Goal: Task Accomplishment & Management: Manage account settings

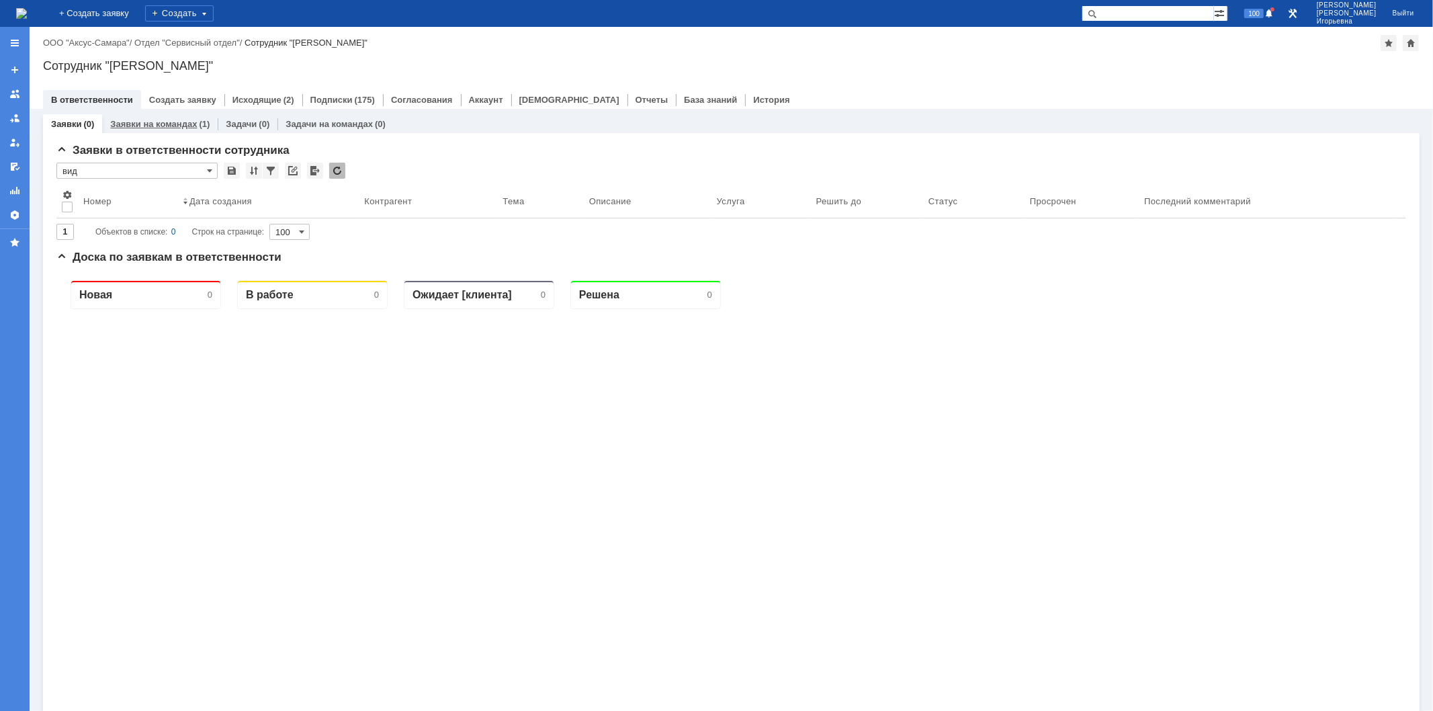
click at [142, 120] on link "Заявки на командах" at bounding box center [153, 124] width 87 height 10
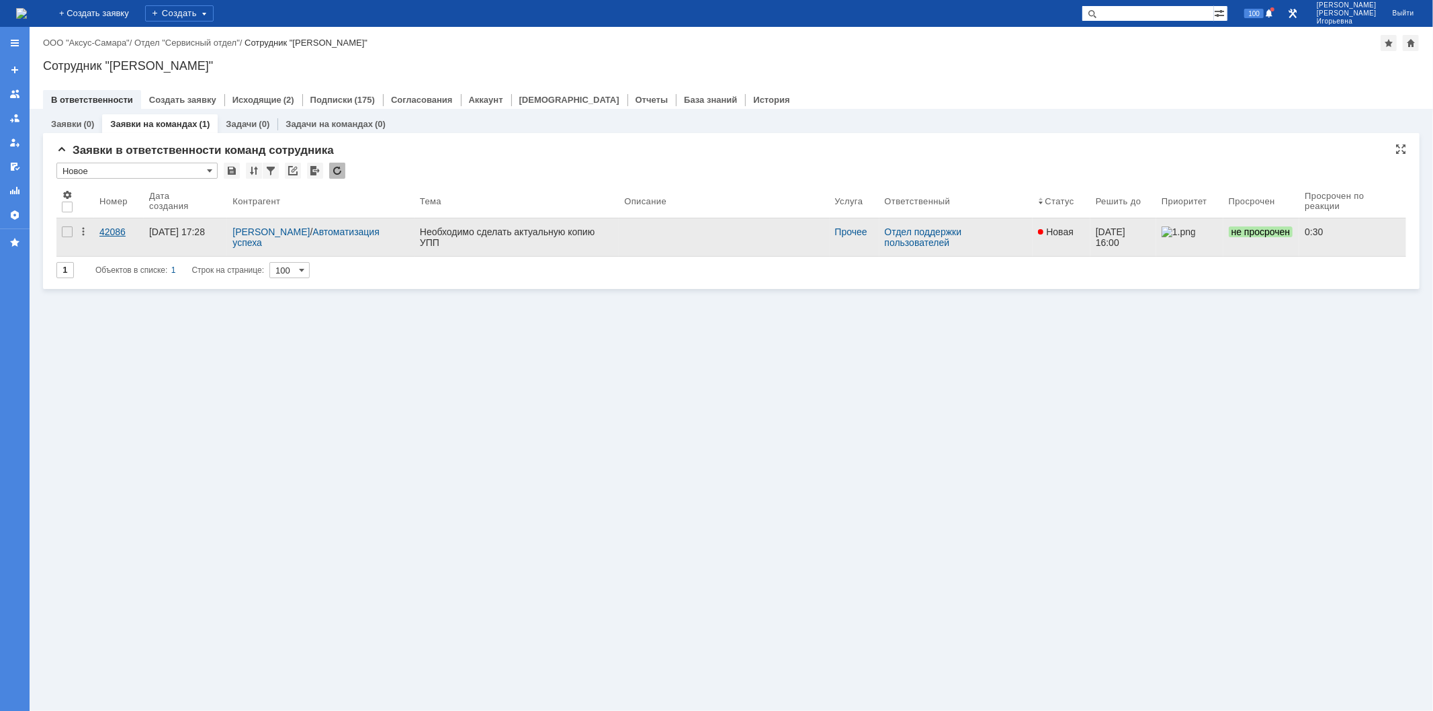
click at [111, 228] on div "42086" at bounding box center [118, 231] width 39 height 11
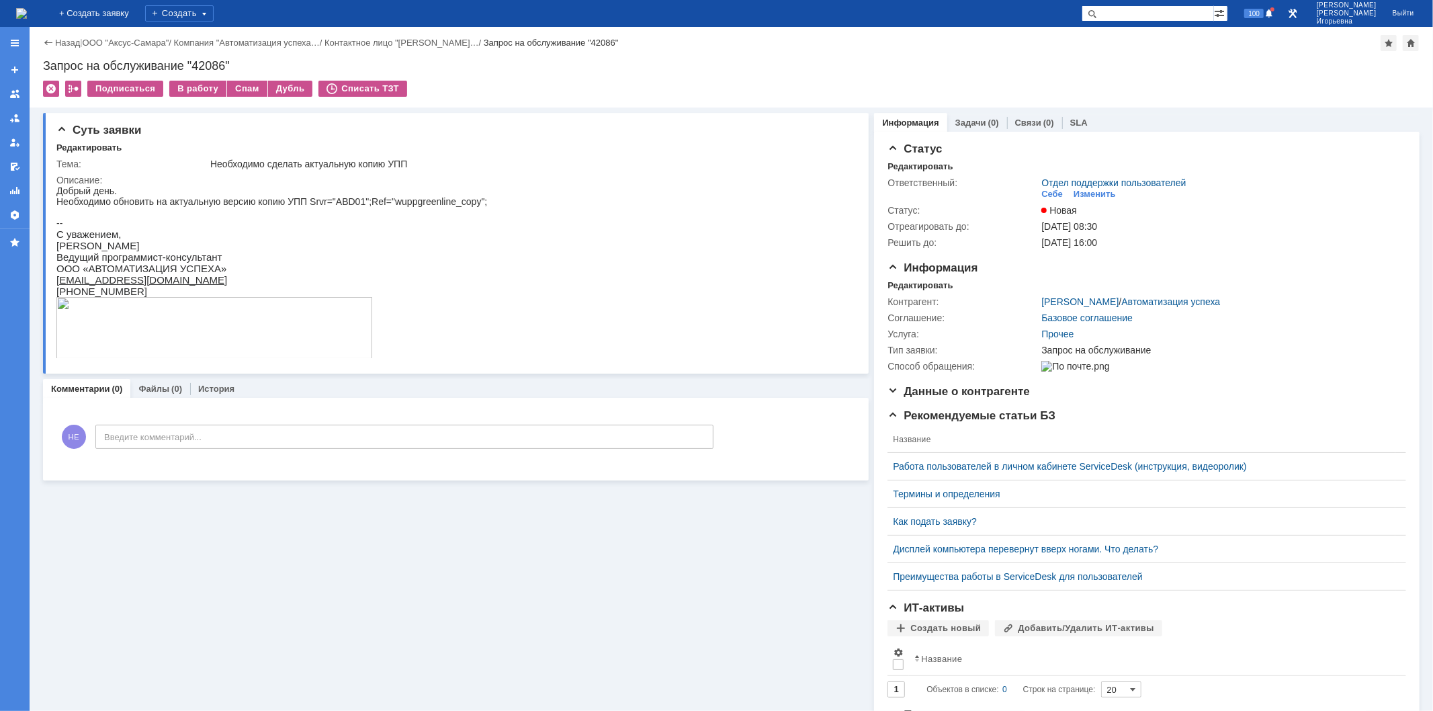
click at [27, 15] on img at bounding box center [21, 13] width 11 height 11
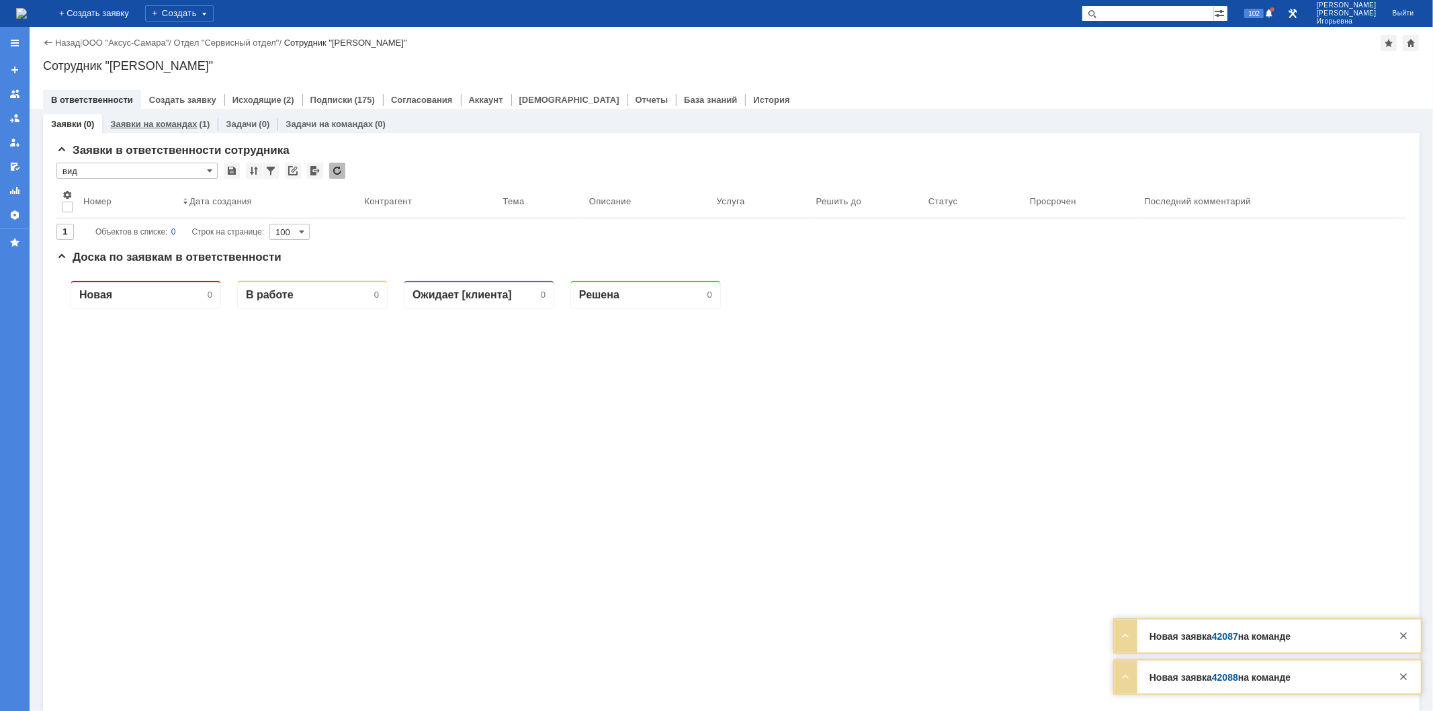
click at [167, 121] on link "Заявки на командах" at bounding box center [153, 124] width 87 height 10
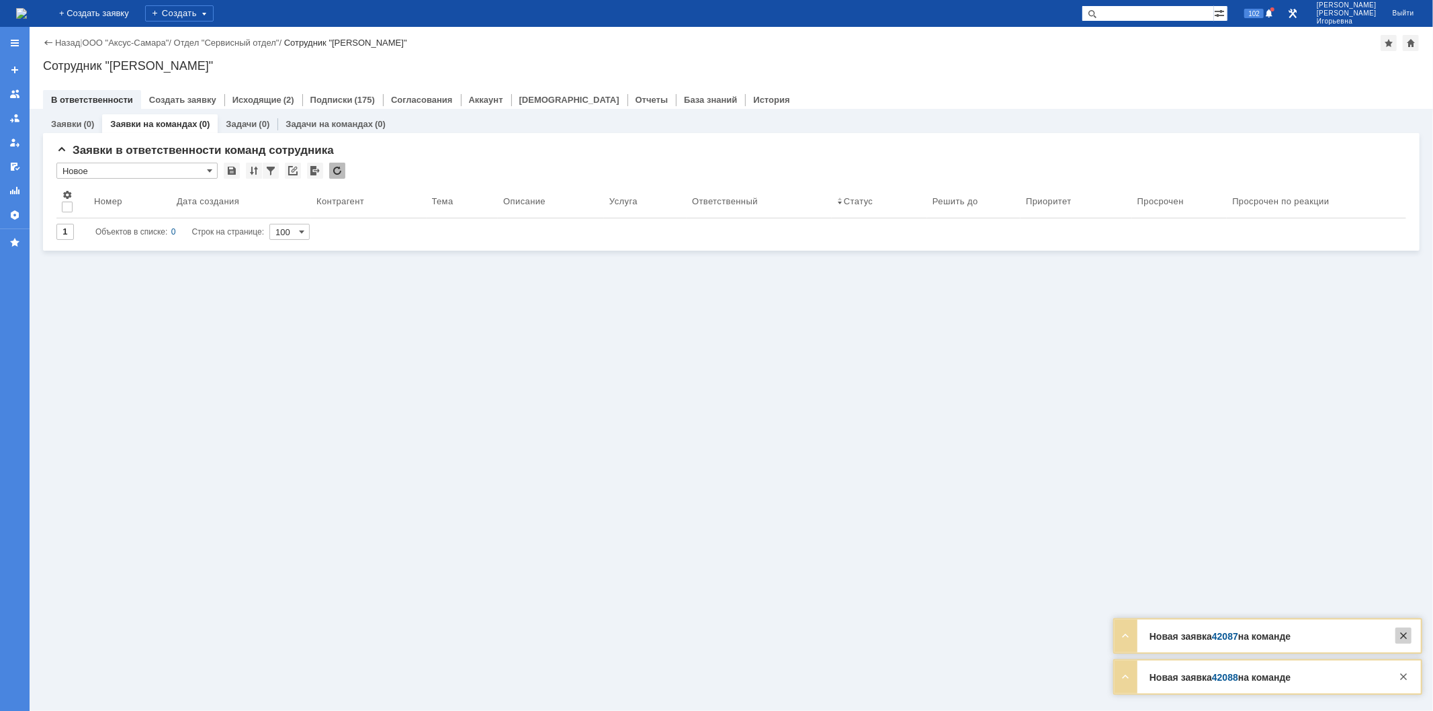
click at [1409, 636] on div at bounding box center [1403, 635] width 16 height 16
click at [1401, 677] on div at bounding box center [1403, 676] width 16 height 16
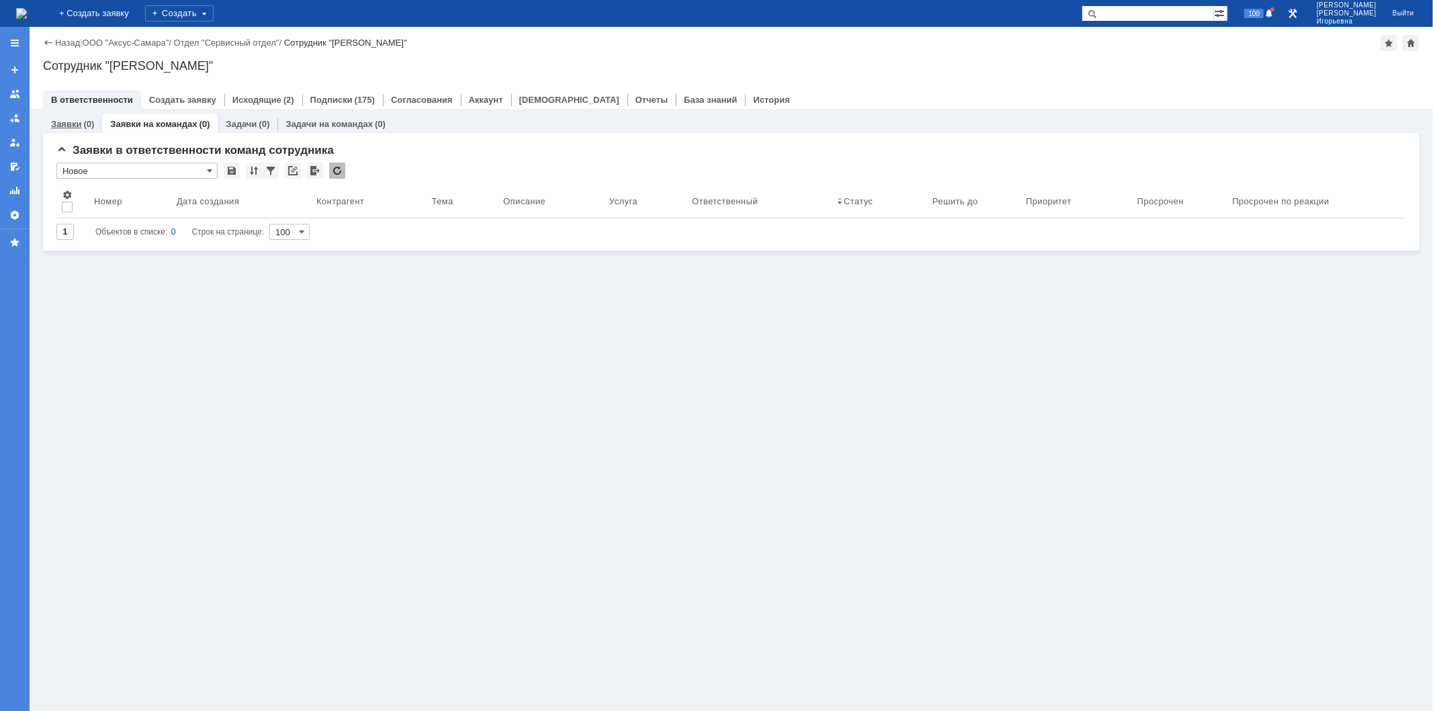
click at [64, 120] on link "Заявки" at bounding box center [66, 124] width 30 height 10
